Goal: Task Accomplishment & Management: Manage account settings

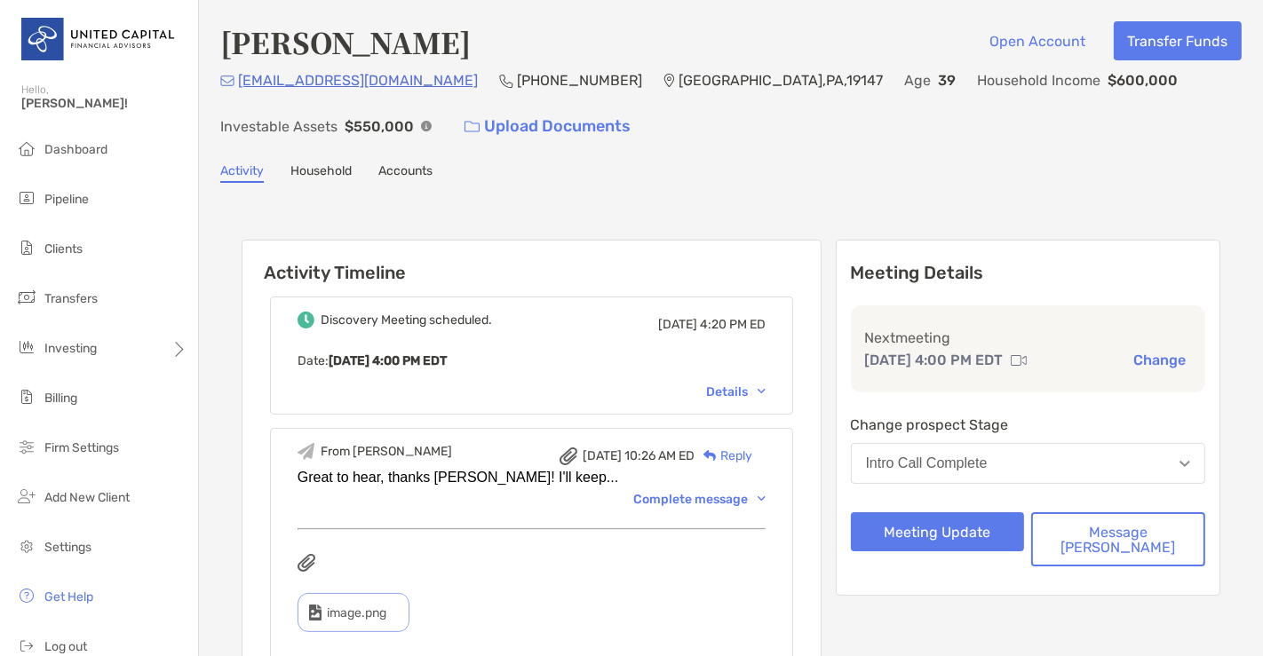
click at [87, 226] on ul "Dashboard Pipeline Clients Transfers Investing Billing Firm Settings" at bounding box center [99, 306] width 198 height 348
click at [88, 210] on li "Pipeline" at bounding box center [99, 200] width 198 height 36
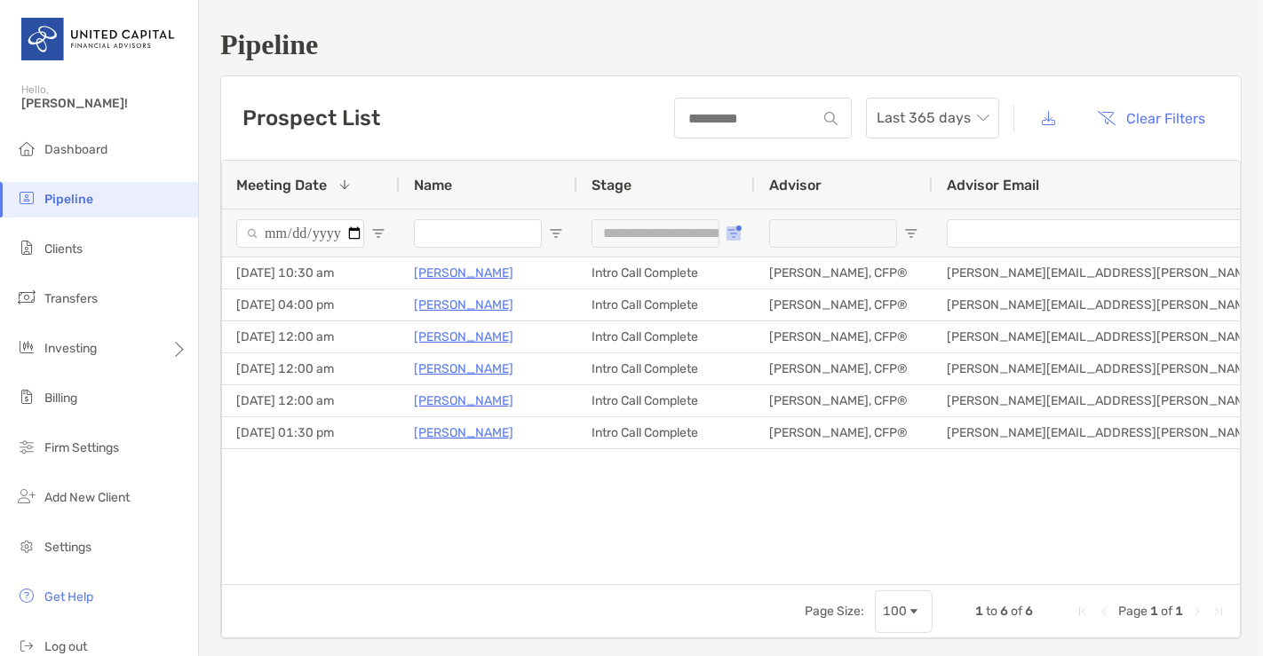
click at [729, 236] on span "Open Filter Menu" at bounding box center [734, 233] width 14 height 14
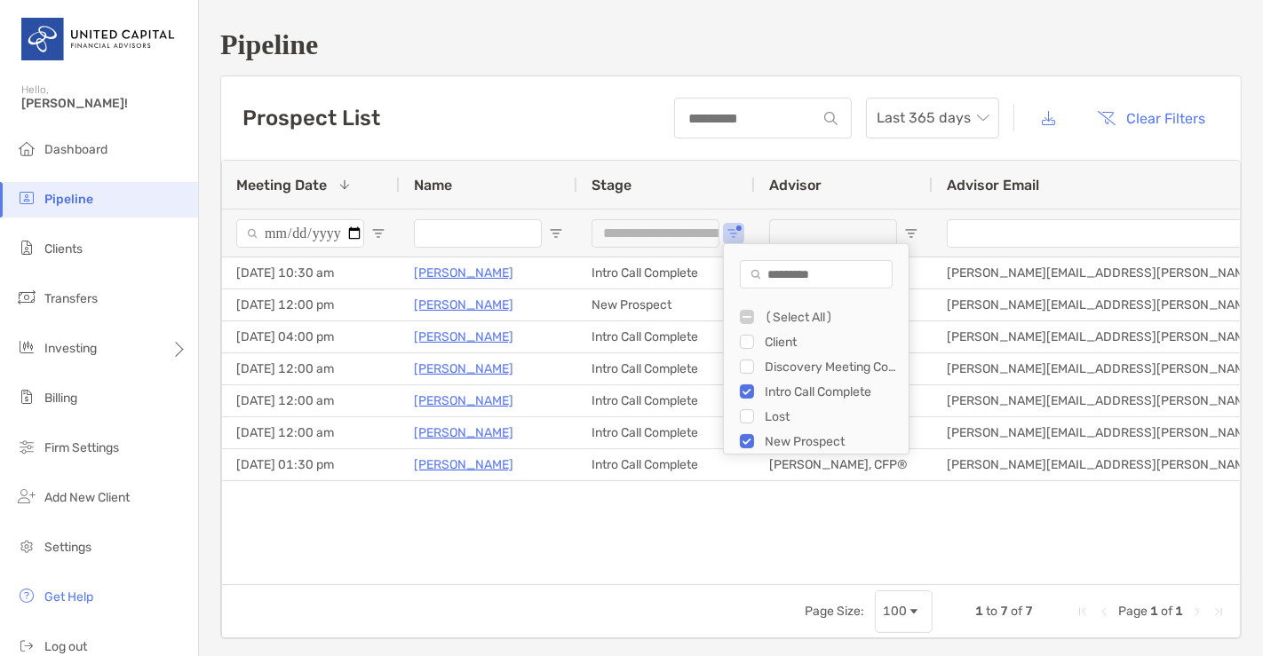
type input "**********"
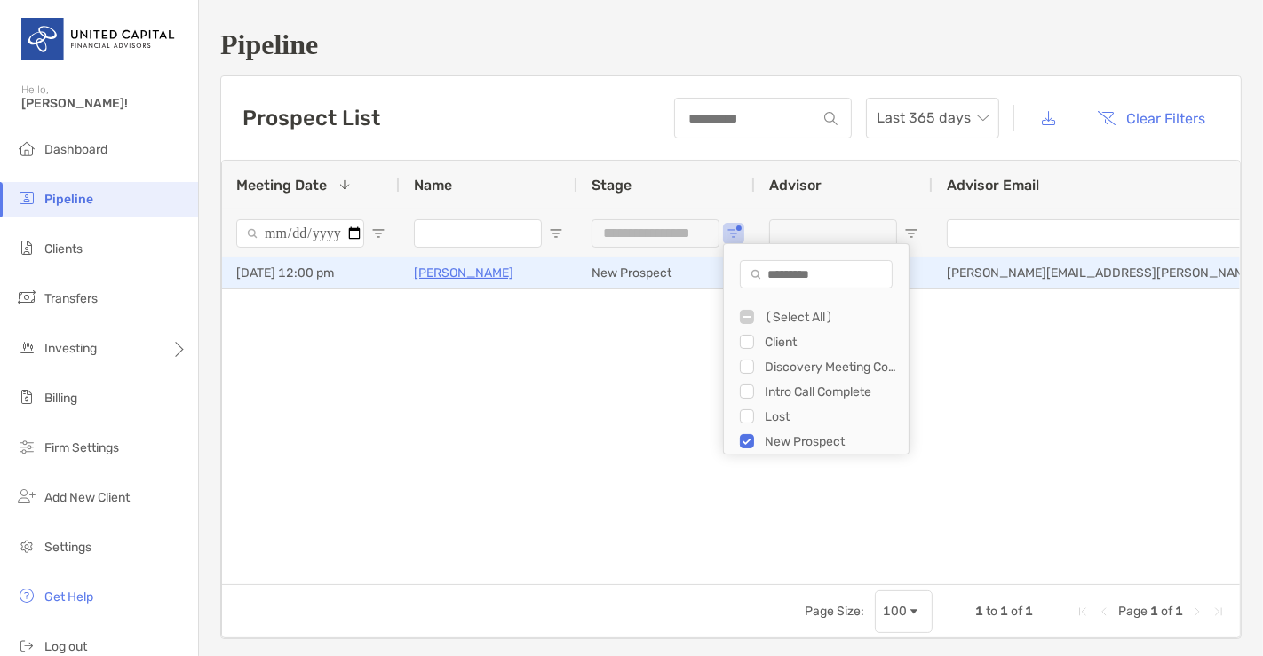
click at [425, 274] on p "[PERSON_NAME]" at bounding box center [463, 273] width 99 height 22
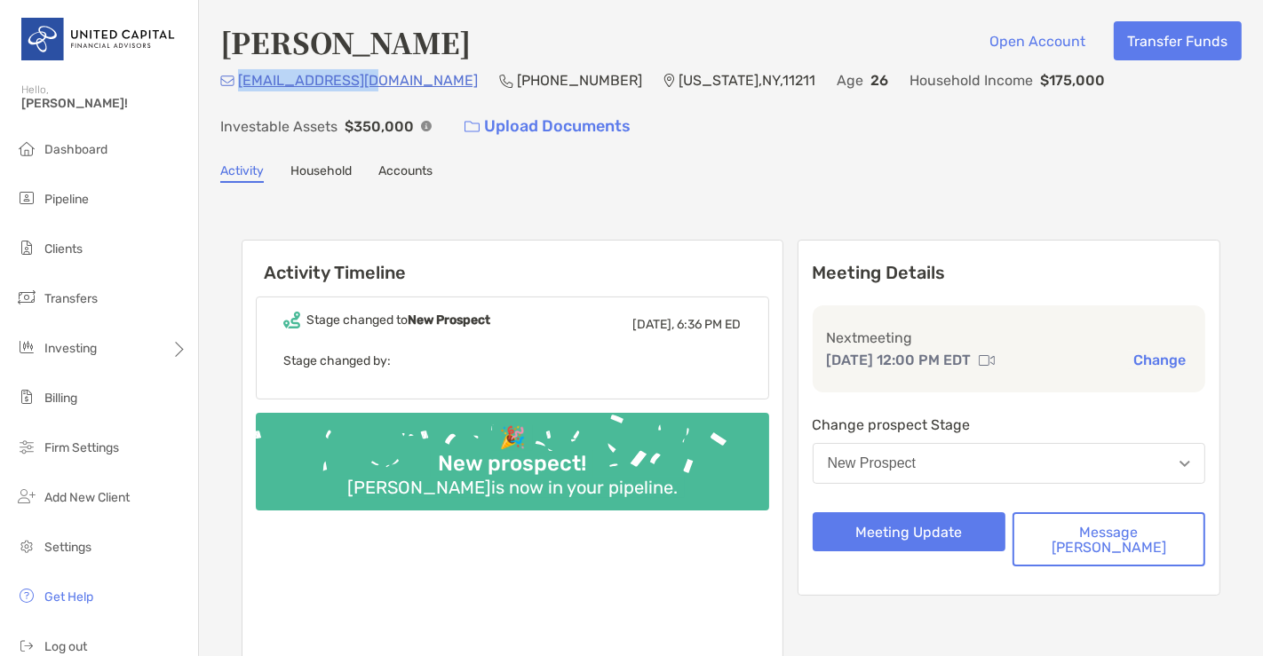
drag, startPoint x: 377, startPoint y: 84, endPoint x: 237, endPoint y: 83, distance: 140.3
click at [237, 83] on div "ajc1098@gmail.com (978) 886-7870 New York , NY , 11211 Age 26 Household Income …" at bounding box center [730, 107] width 1021 height 76
copy p "[EMAIL_ADDRESS][DOMAIN_NAME]"
click at [1104, 528] on button "Message Zoe" at bounding box center [1109, 539] width 193 height 54
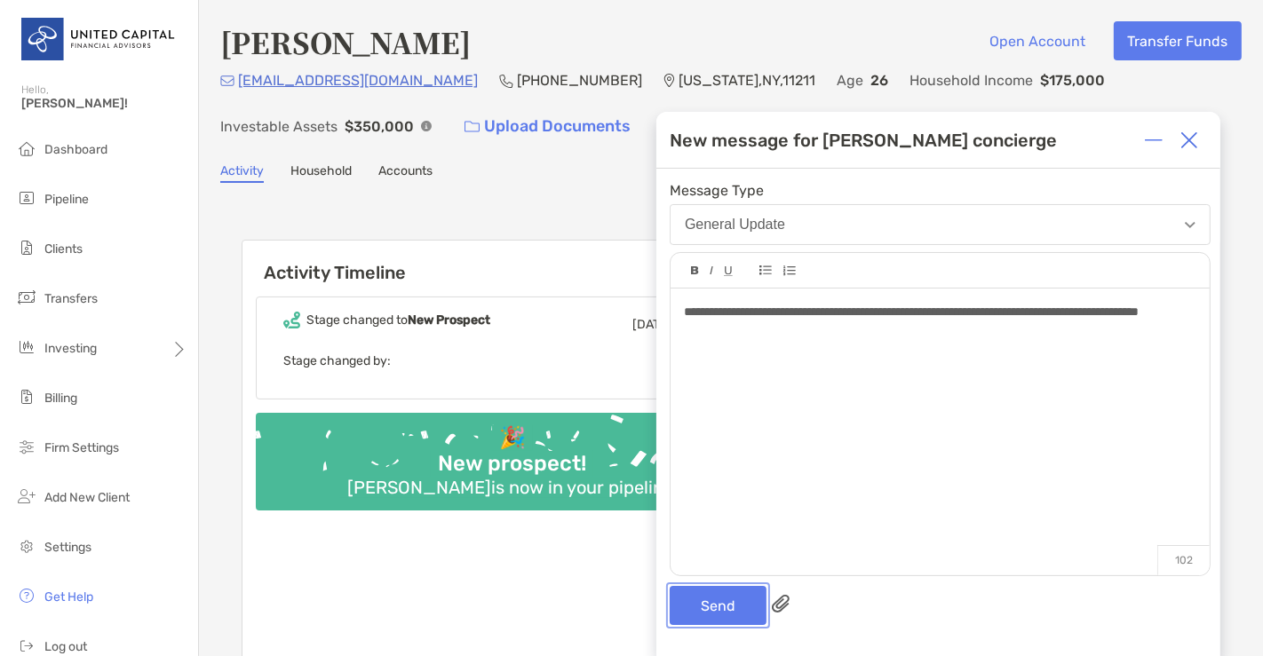
click at [711, 588] on button "Send" at bounding box center [718, 605] width 97 height 39
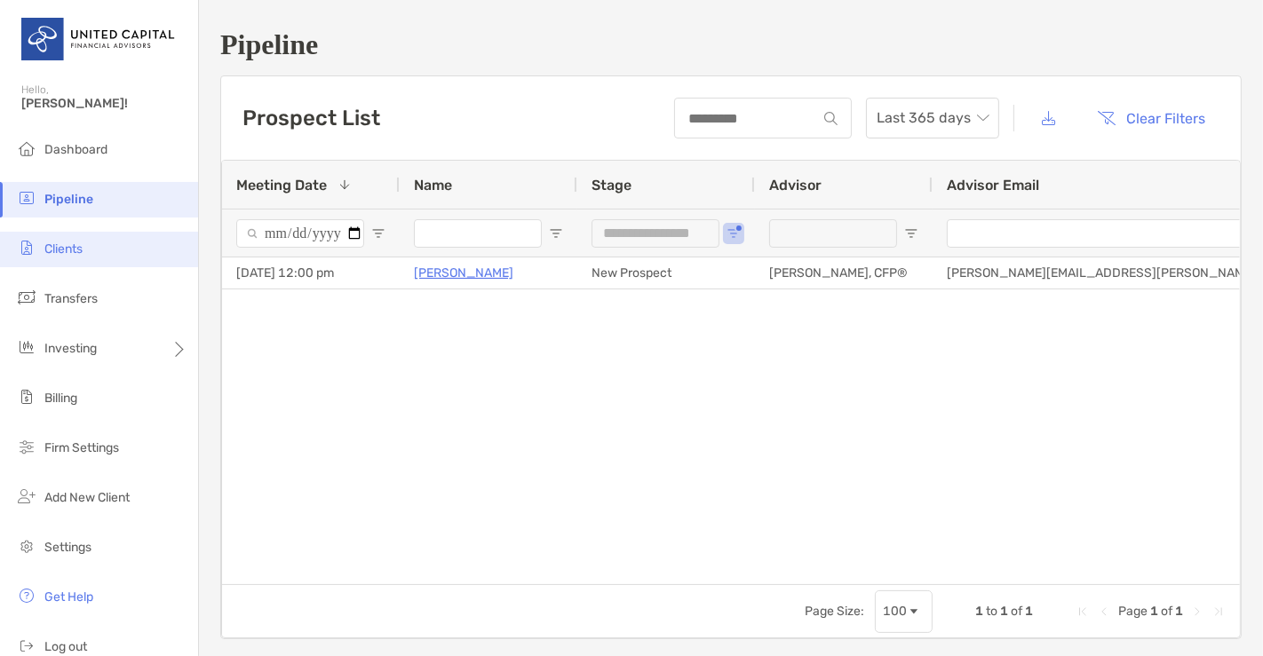
click at [93, 236] on li "Clients" at bounding box center [99, 250] width 198 height 36
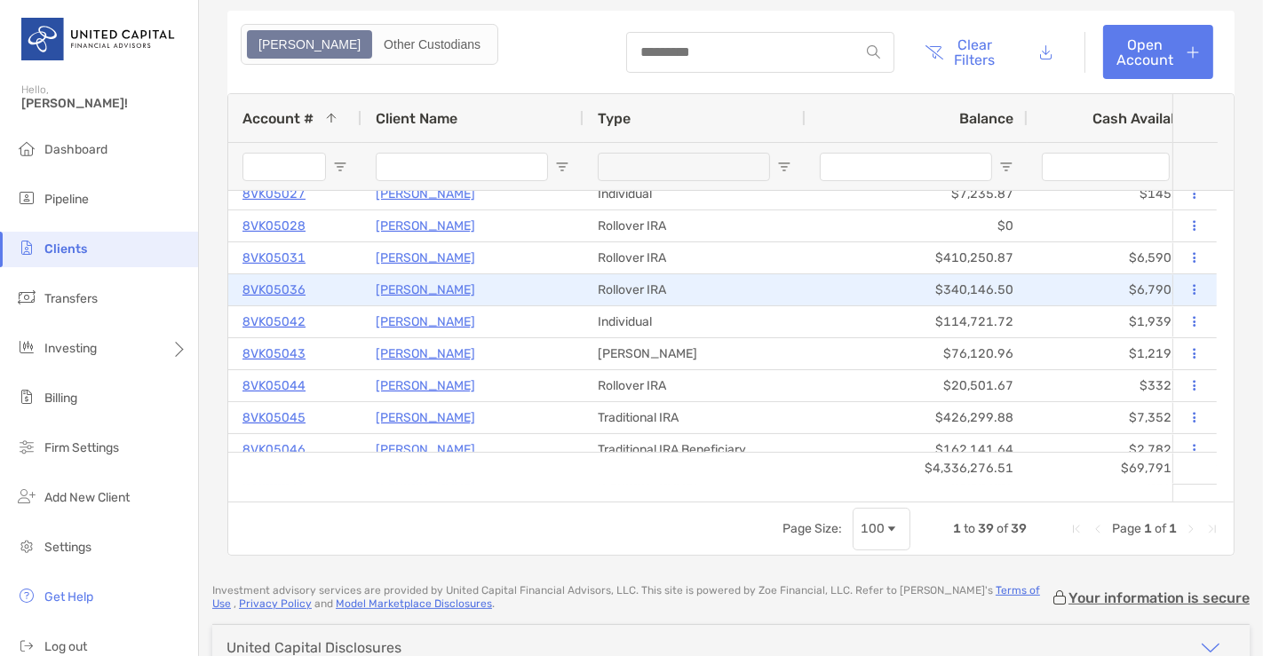
click at [248, 286] on p "8VK05036" at bounding box center [273, 290] width 63 height 22
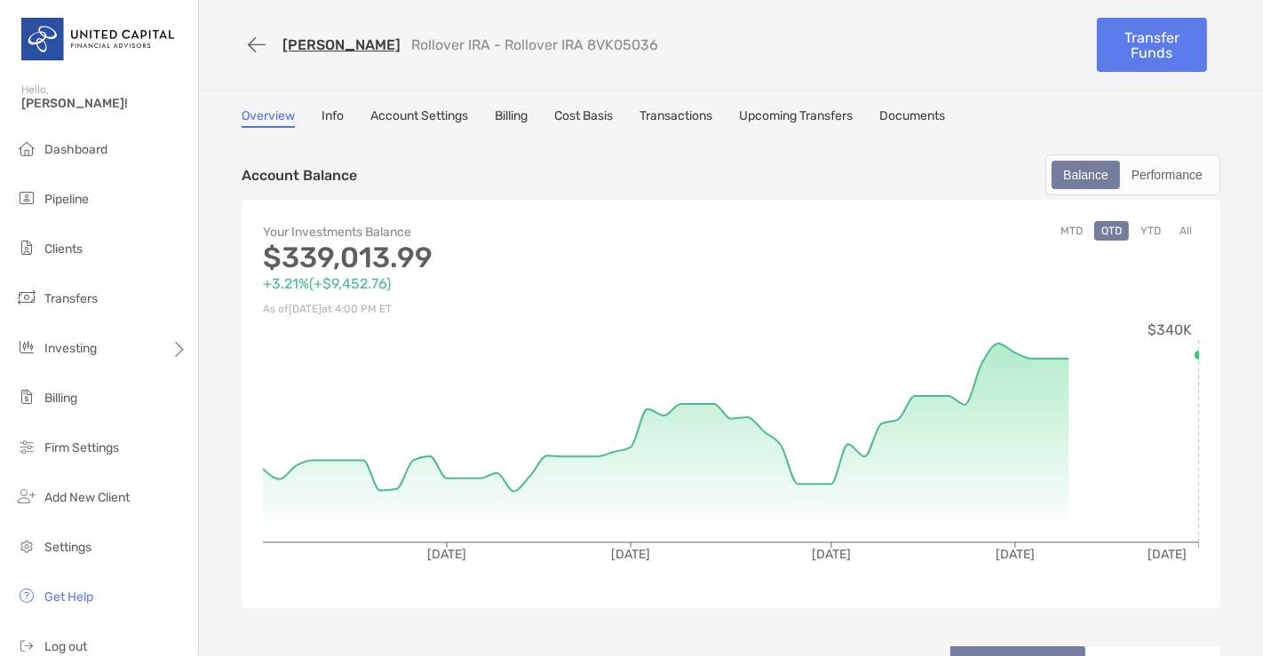
click at [413, 115] on link "Account Settings" at bounding box center [419, 118] width 98 height 20
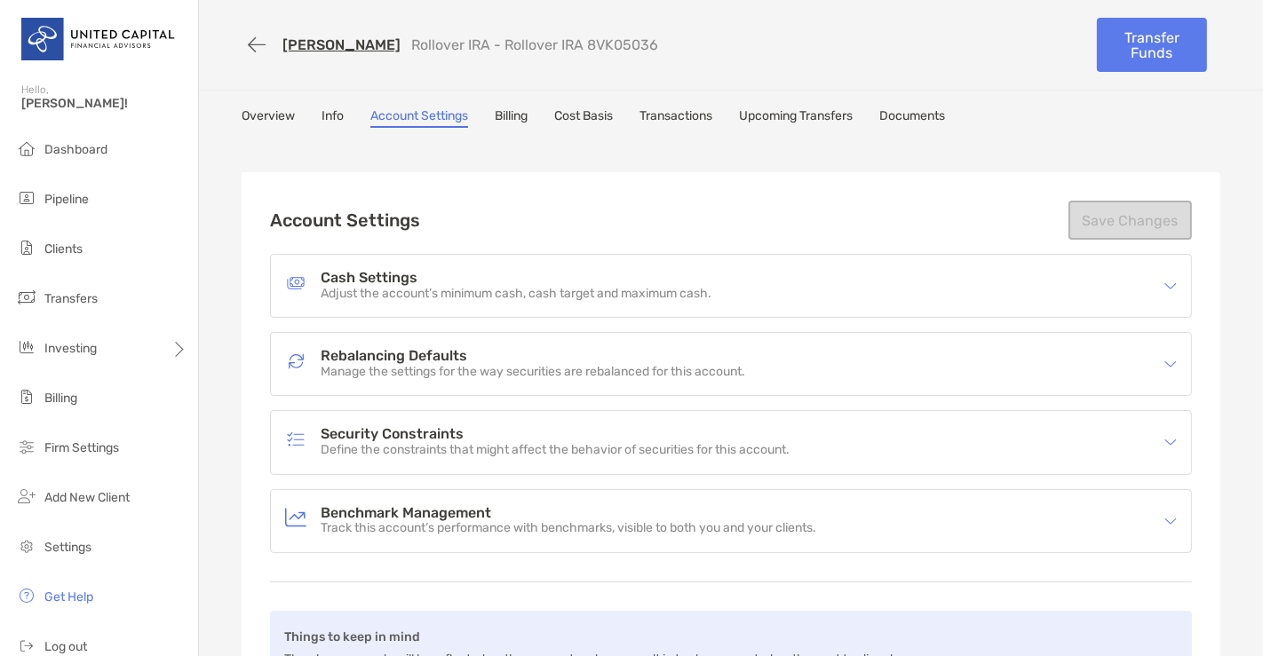
click at [441, 289] on p "Adjust the account’s minimum cash, cash target and maximum cash." at bounding box center [516, 294] width 391 height 15
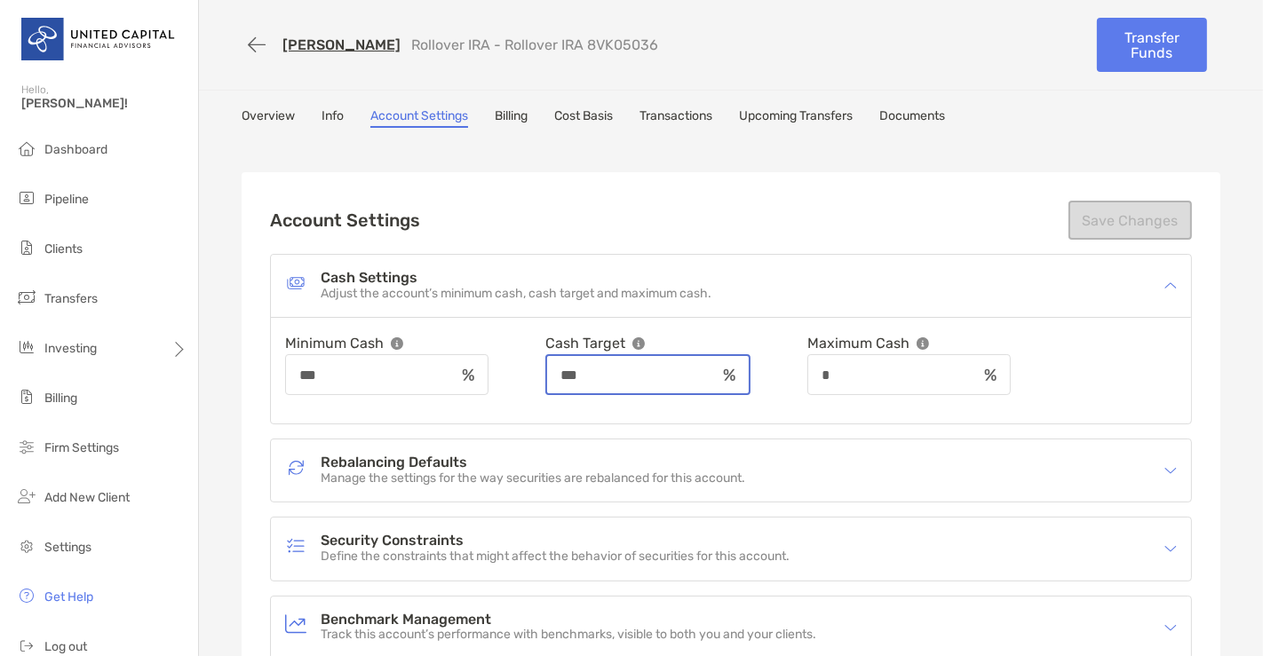
click at [632, 377] on input "***" at bounding box center [631, 375] width 169 height 15
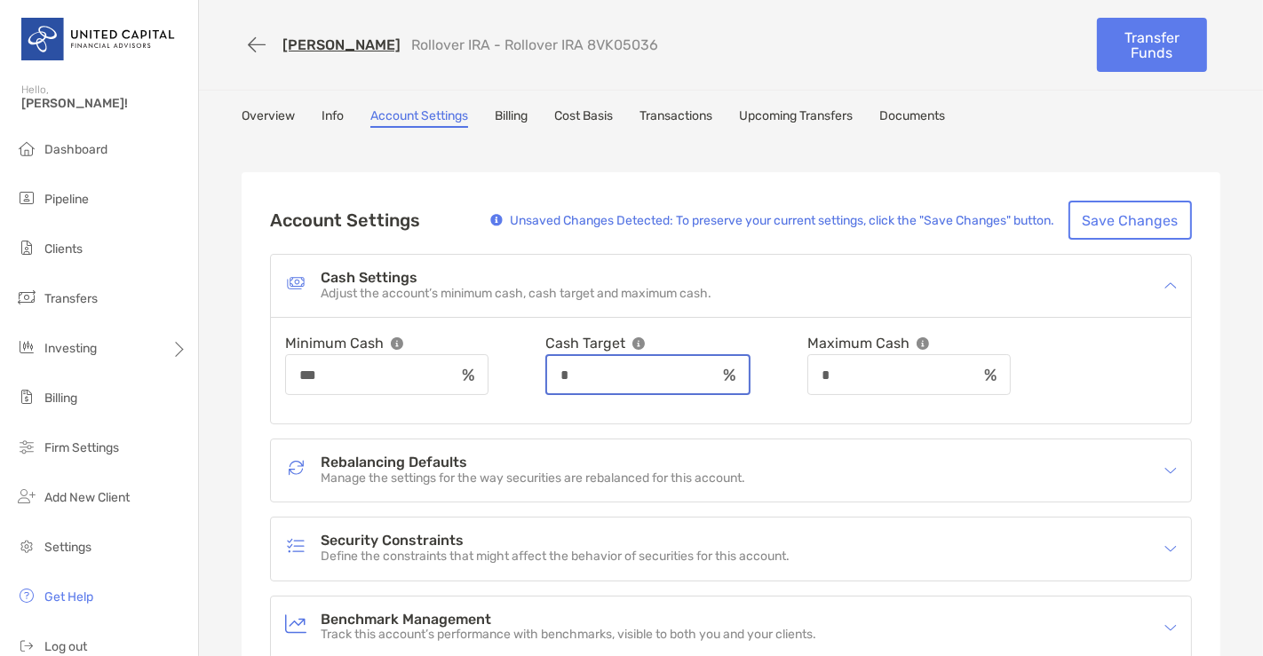
type input "*"
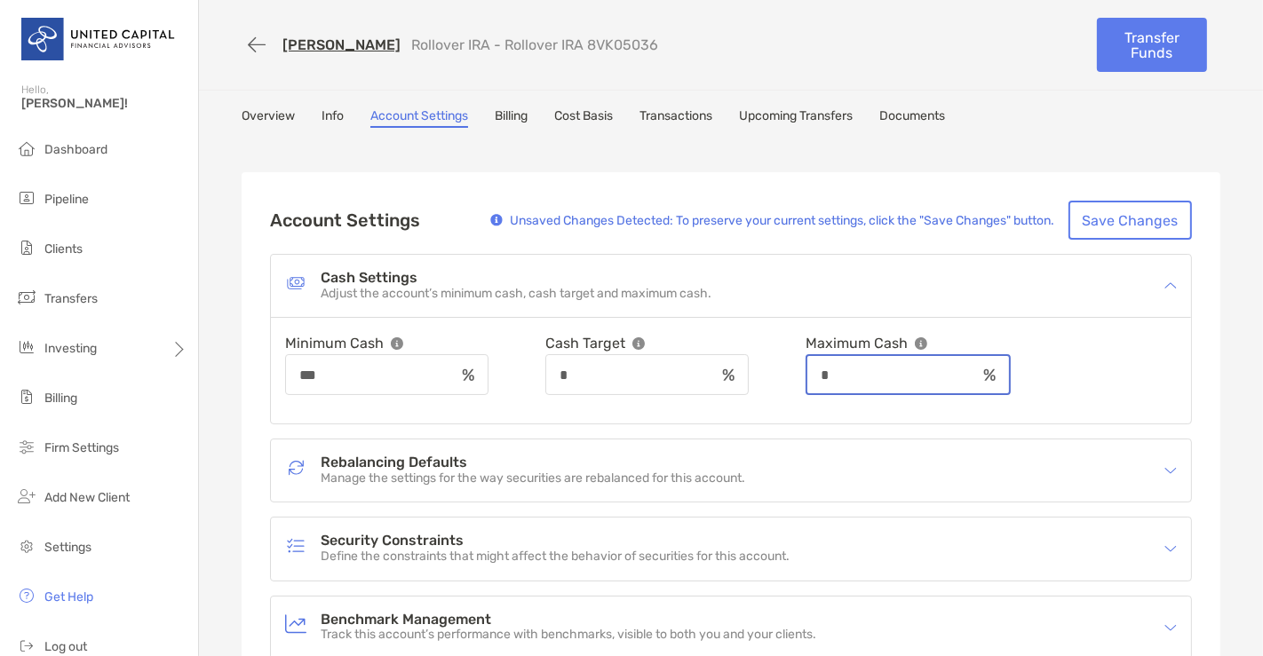
click at [933, 371] on input "*" at bounding box center [891, 375] width 169 height 15
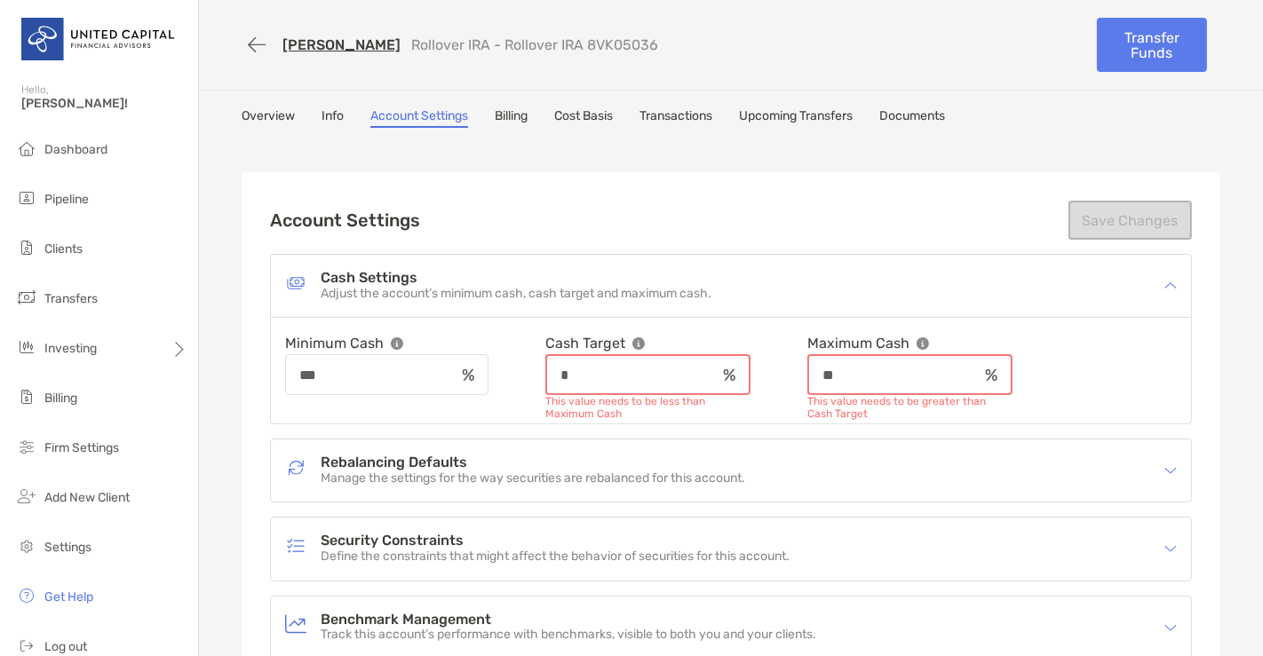
type input "*"
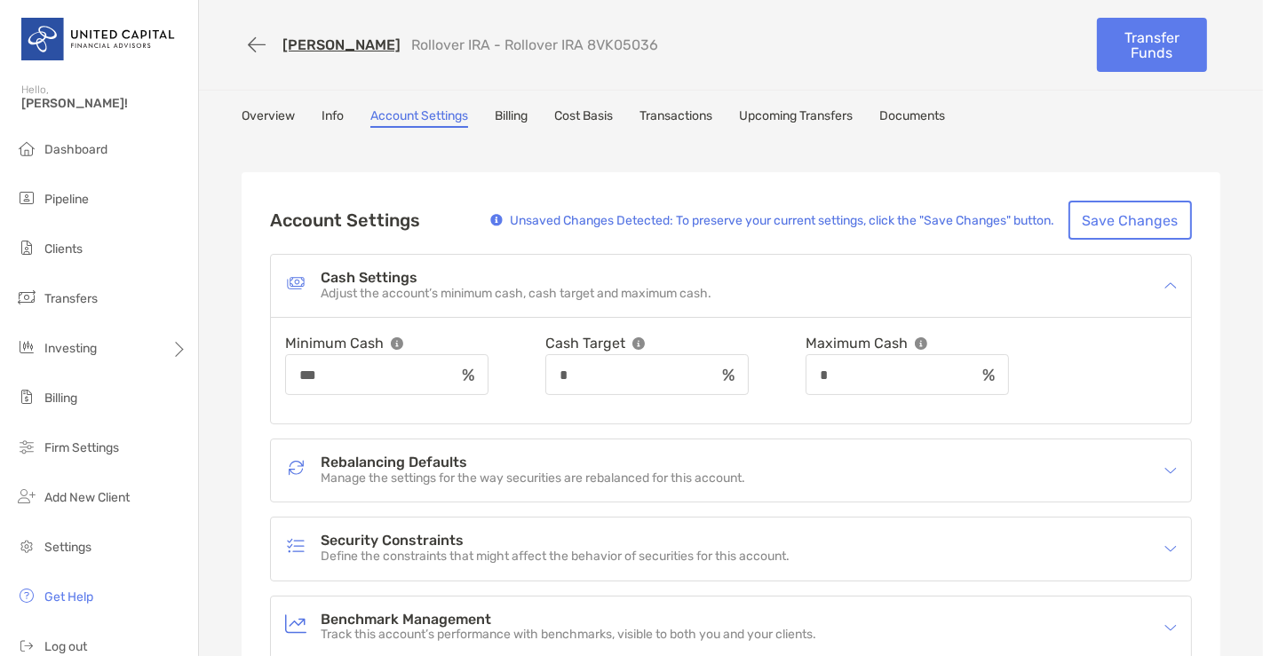
click at [1132, 194] on div "Account Settings Unsaved Changes Detected: To preserve your current settings, c…" at bounding box center [731, 494] width 979 height 644
click at [1108, 224] on button "Save Changes" at bounding box center [1130, 220] width 123 height 39
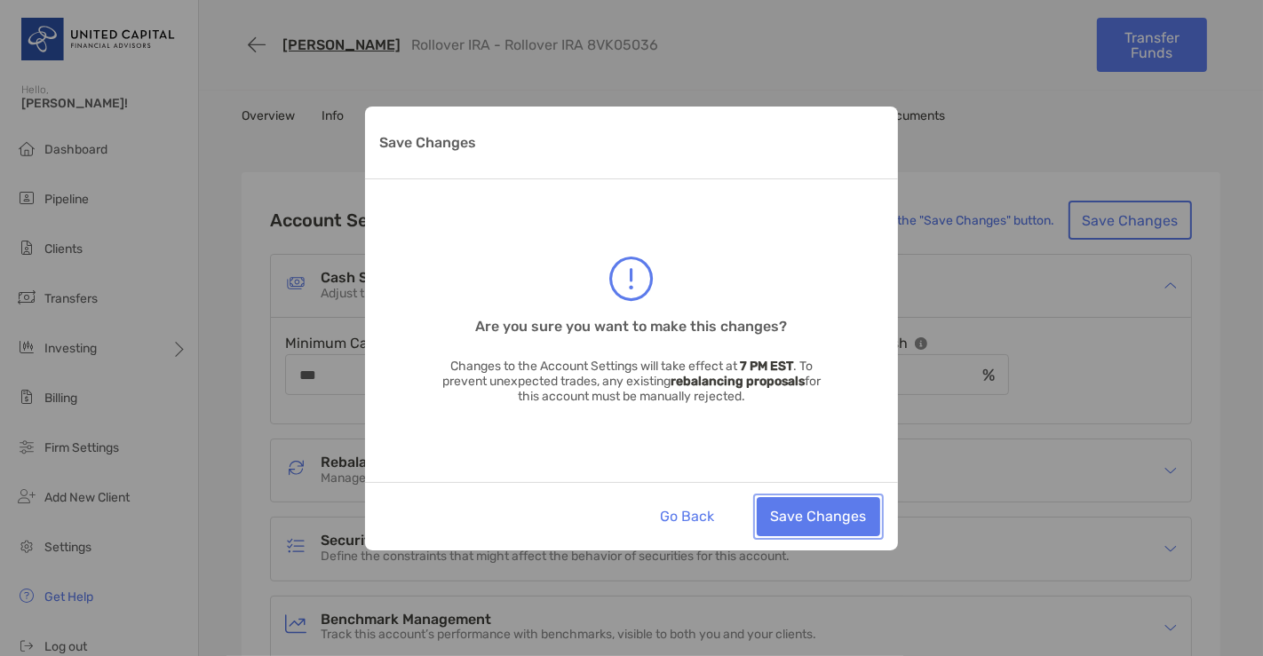
click at [799, 500] on button "Save Changes" at bounding box center [818, 516] width 123 height 39
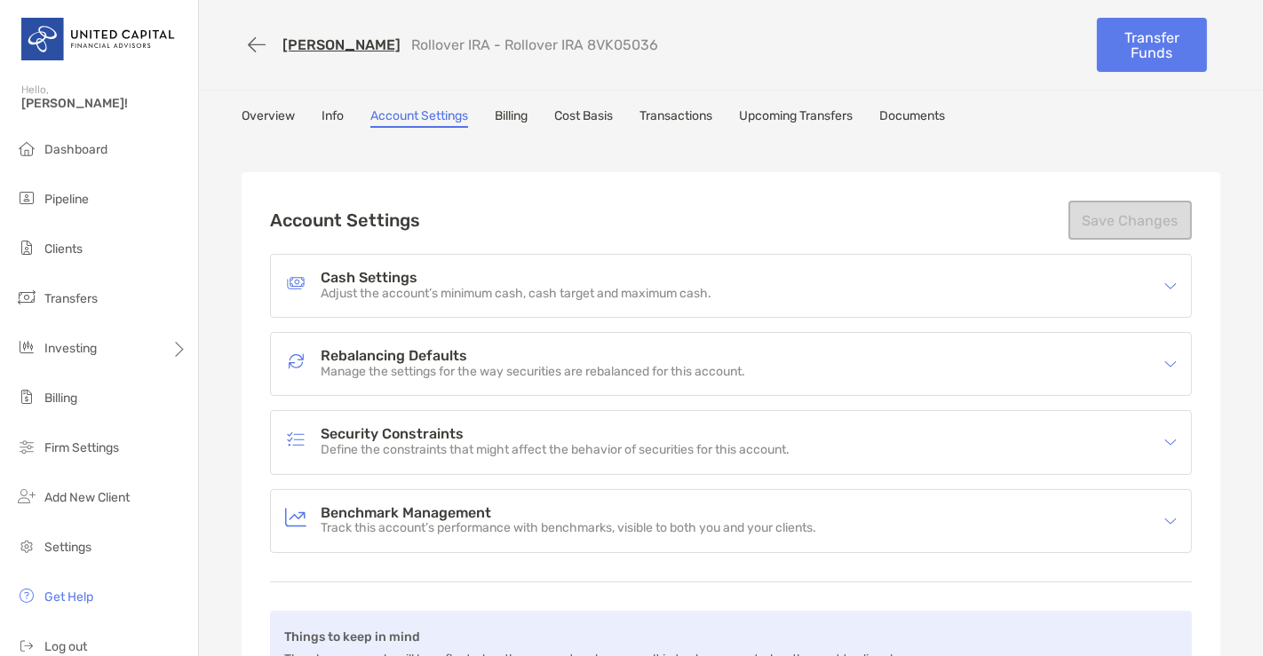
click at [743, 338] on div "Rebalancing Defaults Manage the settings for the way securities are rebalanced …" at bounding box center [731, 364] width 920 height 62
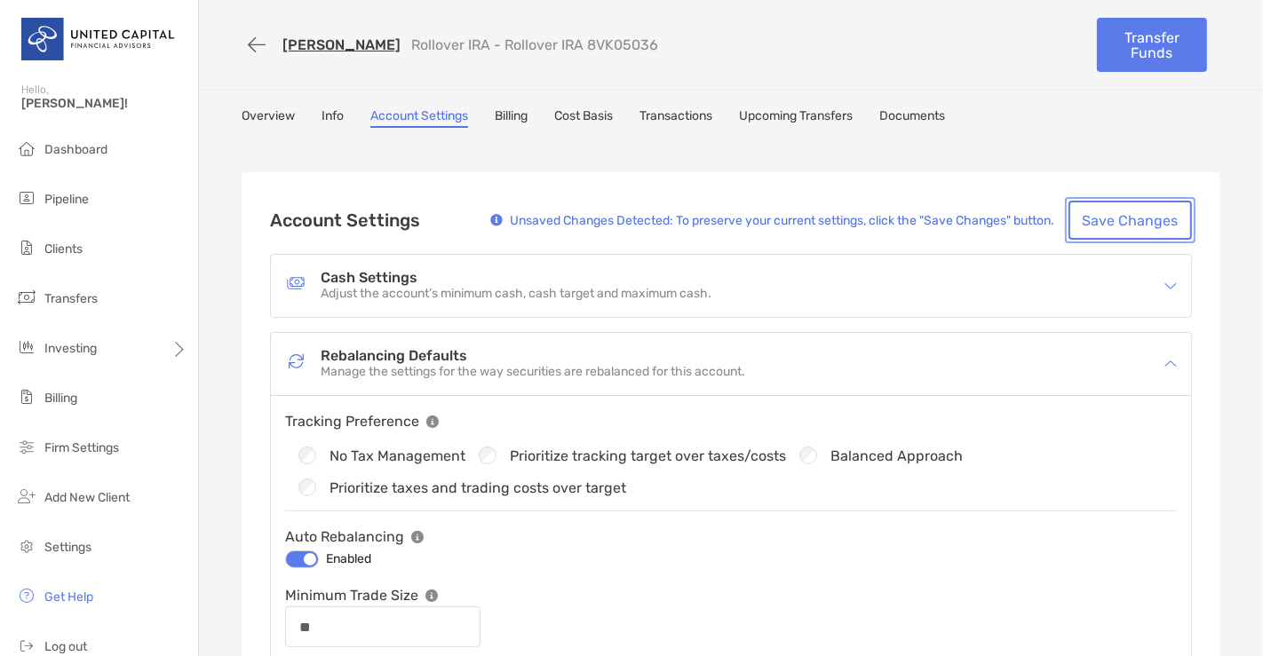
click at [1093, 213] on button "Save Changes" at bounding box center [1130, 220] width 123 height 39
type input "**"
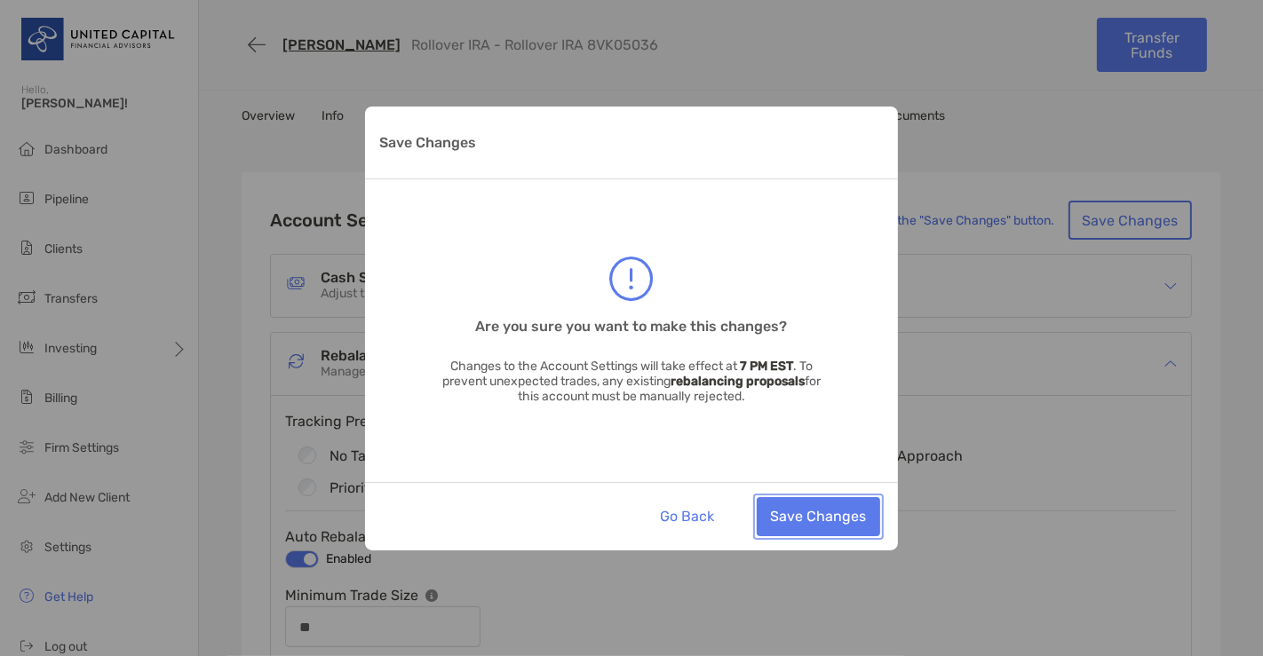
click at [833, 515] on button "Save Changes" at bounding box center [818, 516] width 123 height 39
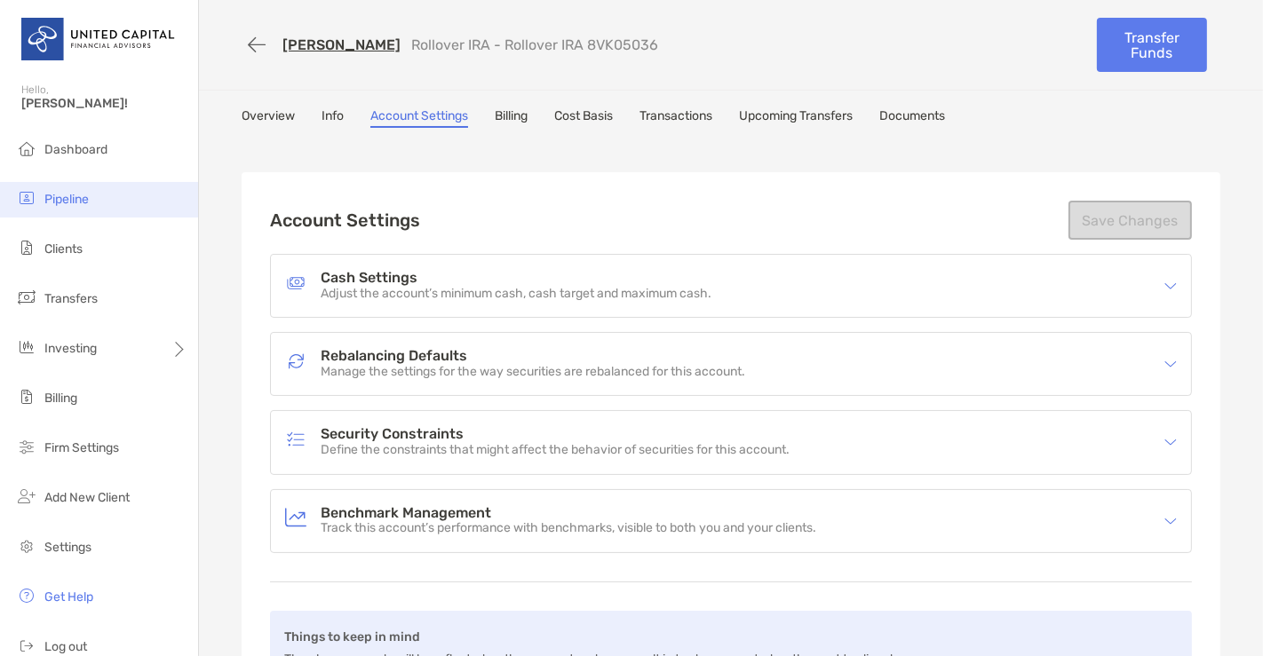
click at [99, 199] on li "Pipeline" at bounding box center [99, 200] width 198 height 36
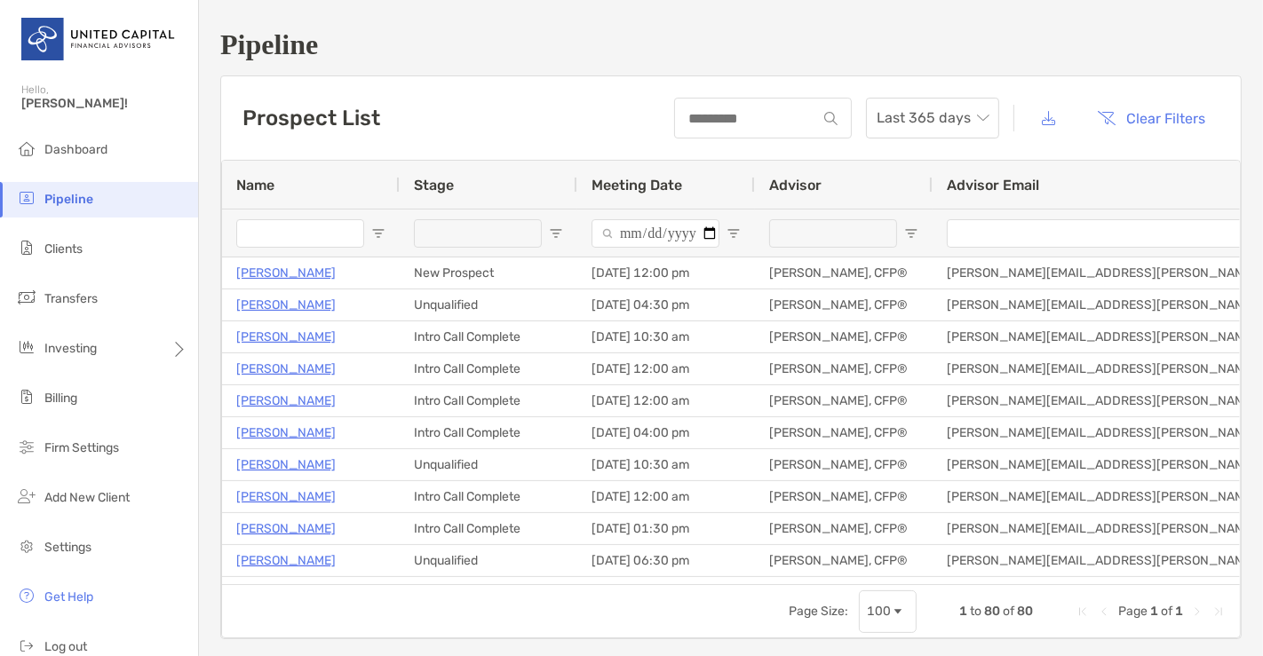
type input "**********"
